Goal: Information Seeking & Learning: Learn about a topic

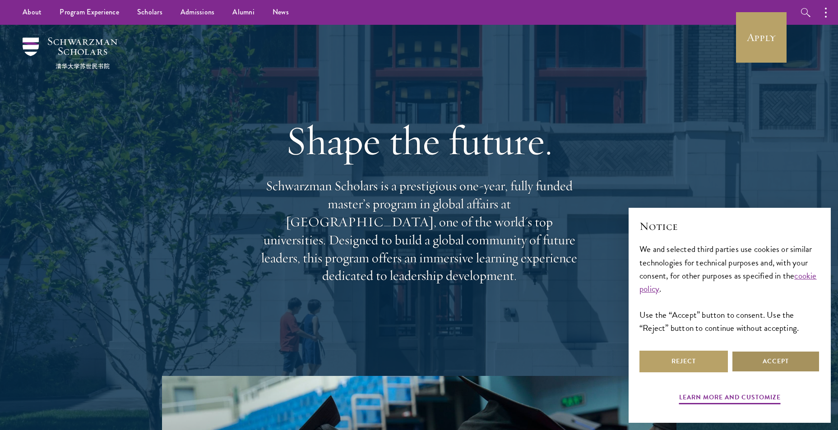
click at [777, 355] on button "Accept" at bounding box center [775, 362] width 88 height 22
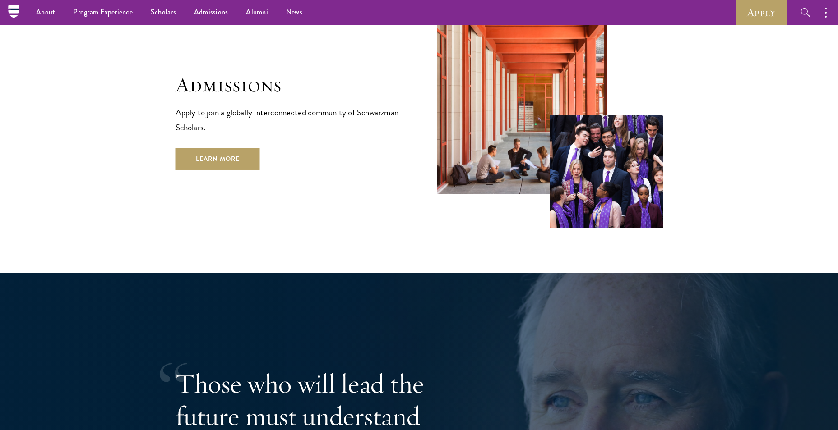
scroll to position [1579, 0]
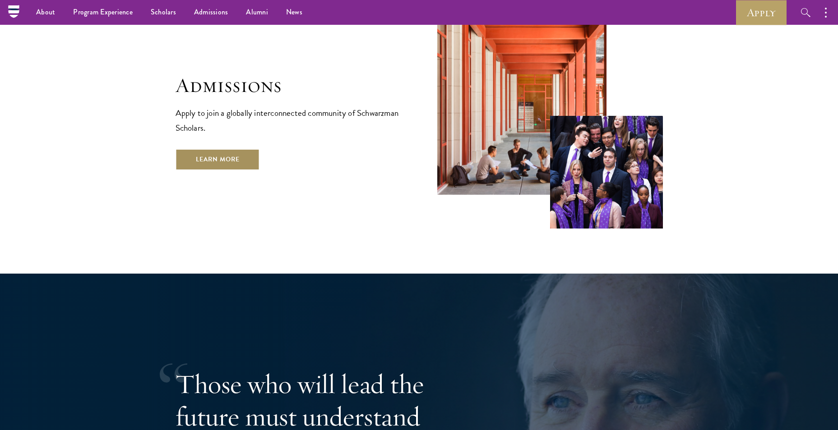
click at [226, 149] on link "Learn More" at bounding box center [217, 160] width 84 height 22
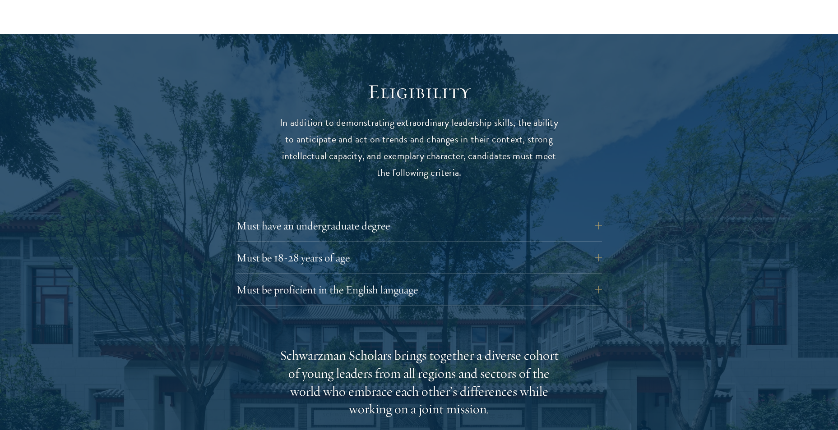
scroll to position [1128, 0]
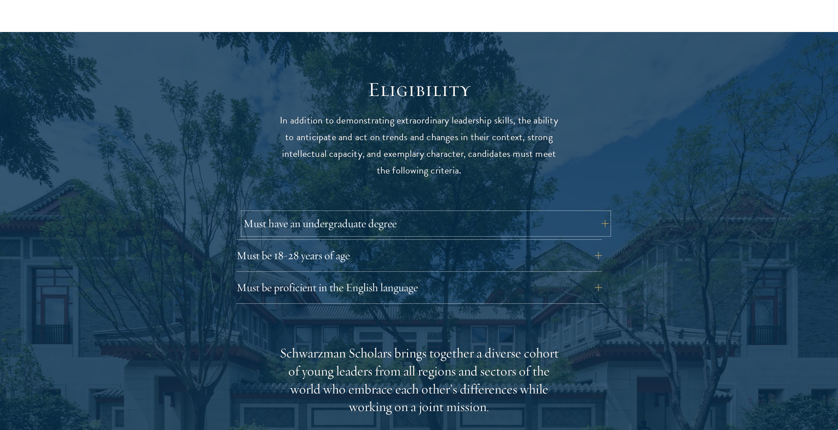
click at [600, 213] on button "Must have an undergraduate degree" at bounding box center [425, 224] width 365 height 22
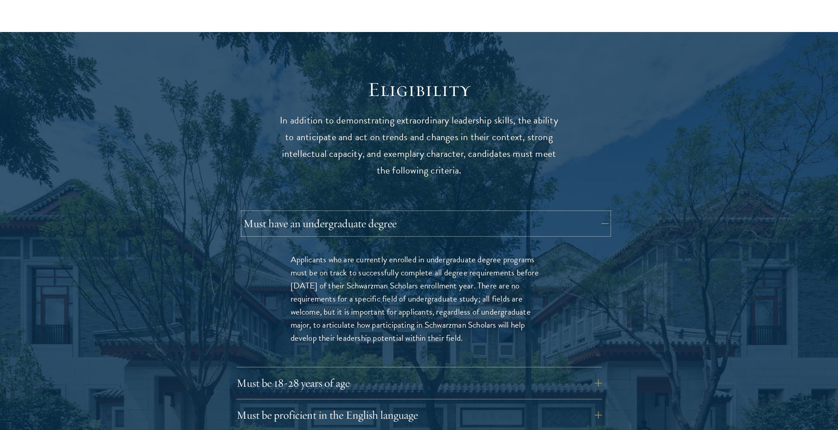
click at [600, 213] on button "Must have an undergraduate degree" at bounding box center [425, 224] width 365 height 22
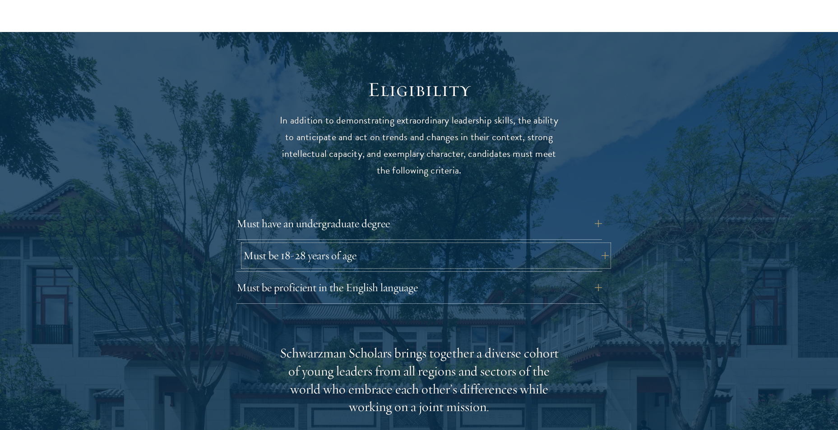
click at [591, 245] on button "Must be 18-28 years of age" at bounding box center [425, 256] width 365 height 22
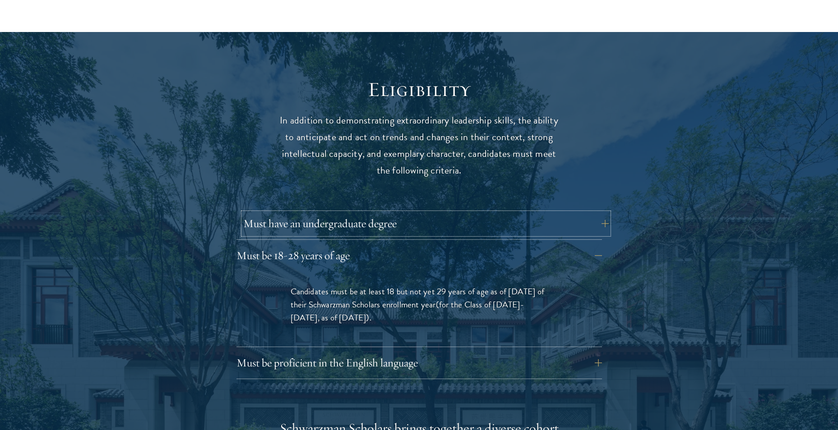
click at [600, 213] on button "Must have an undergraduate degree" at bounding box center [425, 224] width 365 height 22
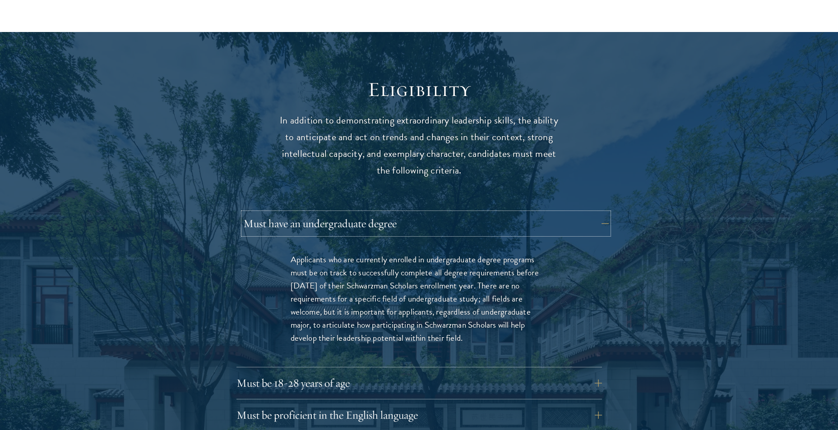
click at [598, 213] on button "Must have an undergraduate degree" at bounding box center [425, 224] width 365 height 22
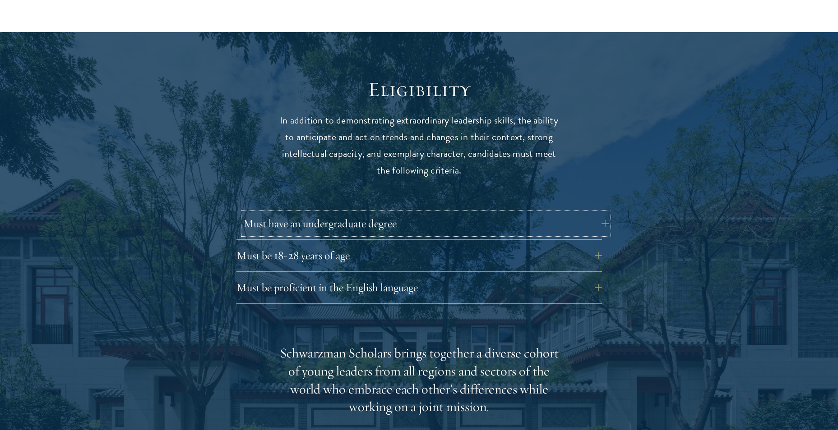
click at [598, 213] on button "Must have an undergraduate degree" at bounding box center [425, 224] width 365 height 22
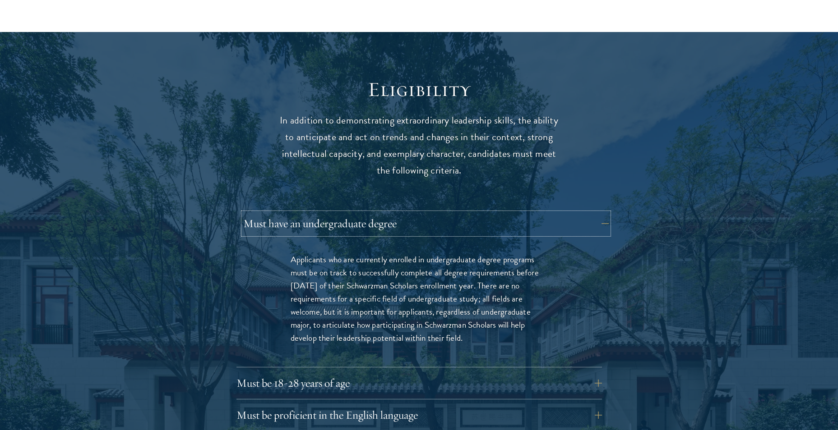
click at [598, 213] on button "Must have an undergraduate degree" at bounding box center [425, 224] width 365 height 22
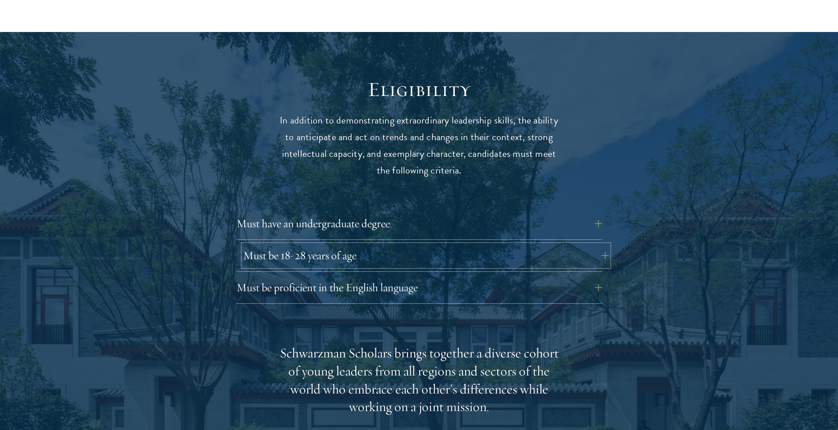
click at [598, 245] on button "Must be 18-28 years of age" at bounding box center [425, 256] width 365 height 22
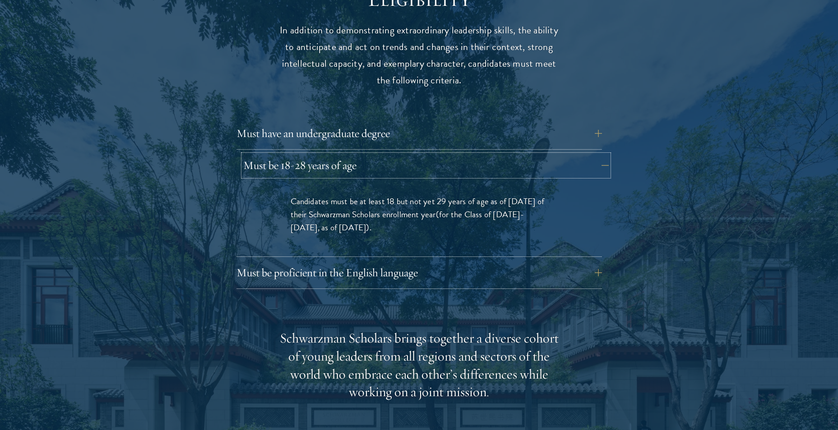
scroll to position [1263, 0]
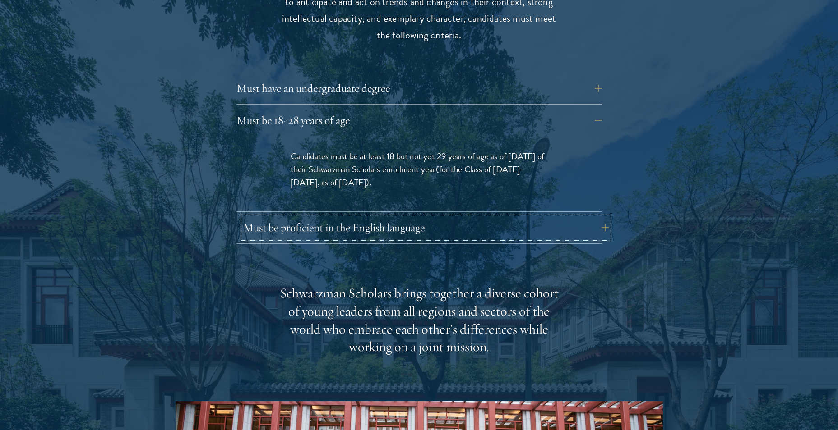
click at [600, 217] on button "Must be proficient in the English language" at bounding box center [425, 228] width 365 height 22
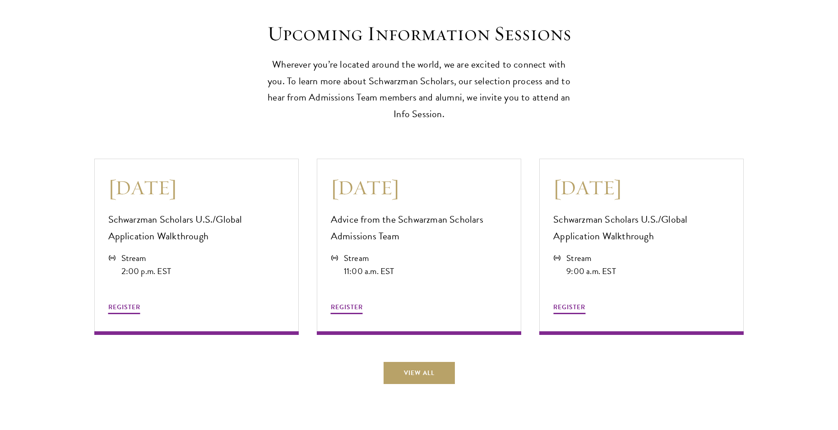
scroll to position [2616, 0]
click at [390, 225] on p "Advice from the Schwarzman Scholars Admissions Team" at bounding box center [419, 227] width 176 height 33
